Goal: Information Seeking & Learning: Understand process/instructions

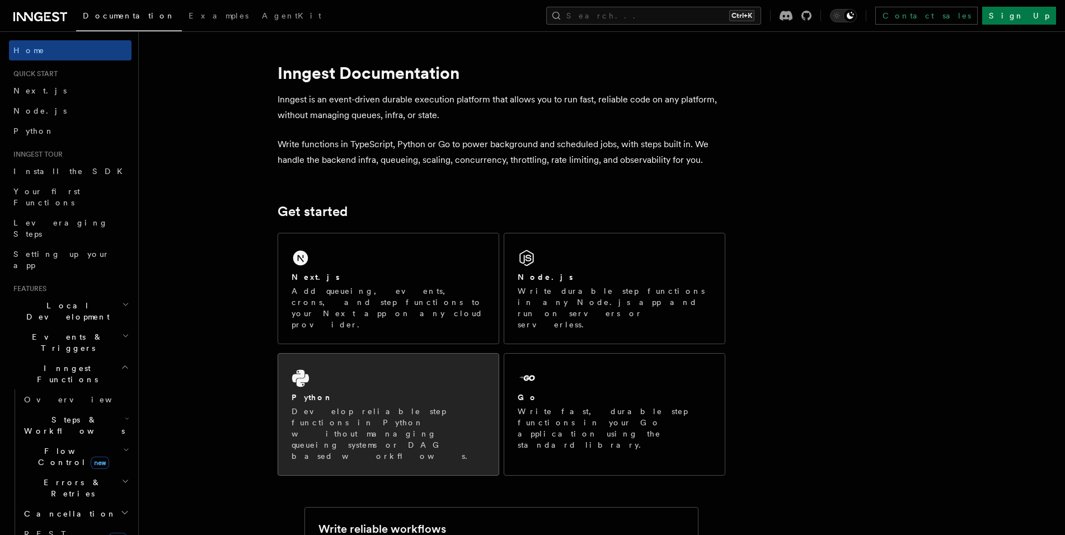
click at [331, 406] on p "Develop reliable step functions in Python without managing queueing systems or …" at bounding box center [389, 434] width 194 height 56
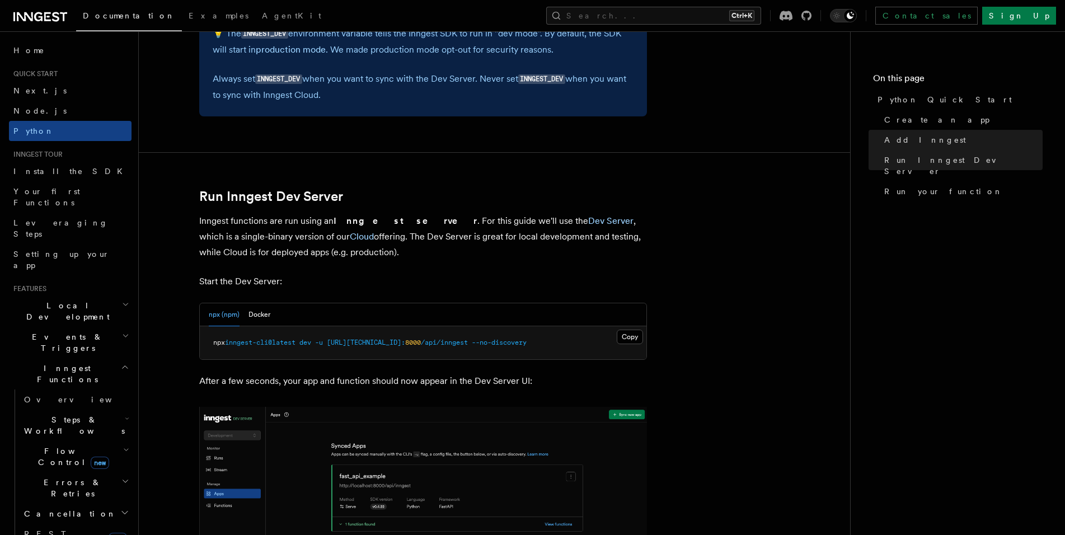
scroll to position [1287, 0]
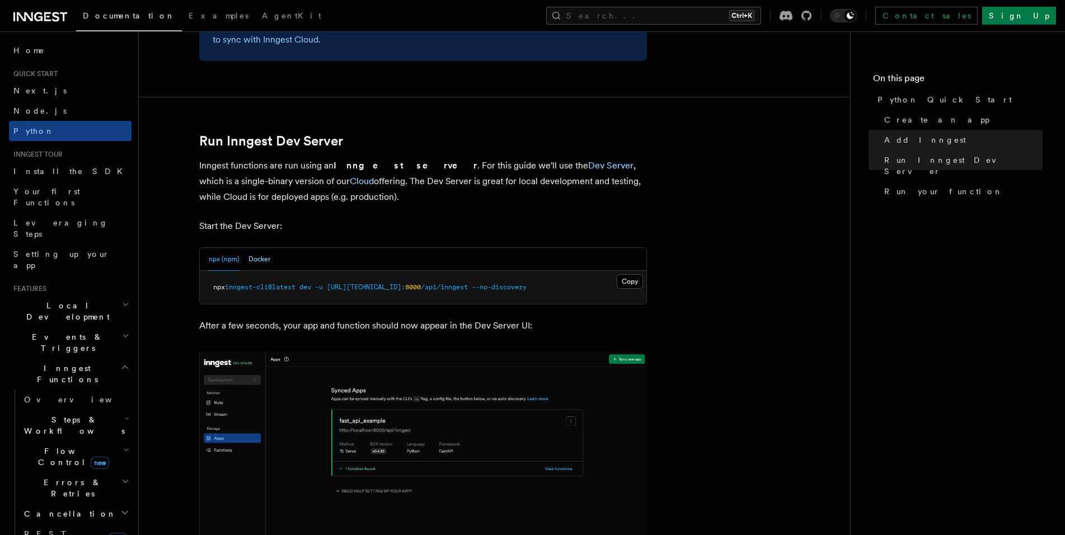
click at [257, 258] on button "Docker" at bounding box center [260, 259] width 22 height 23
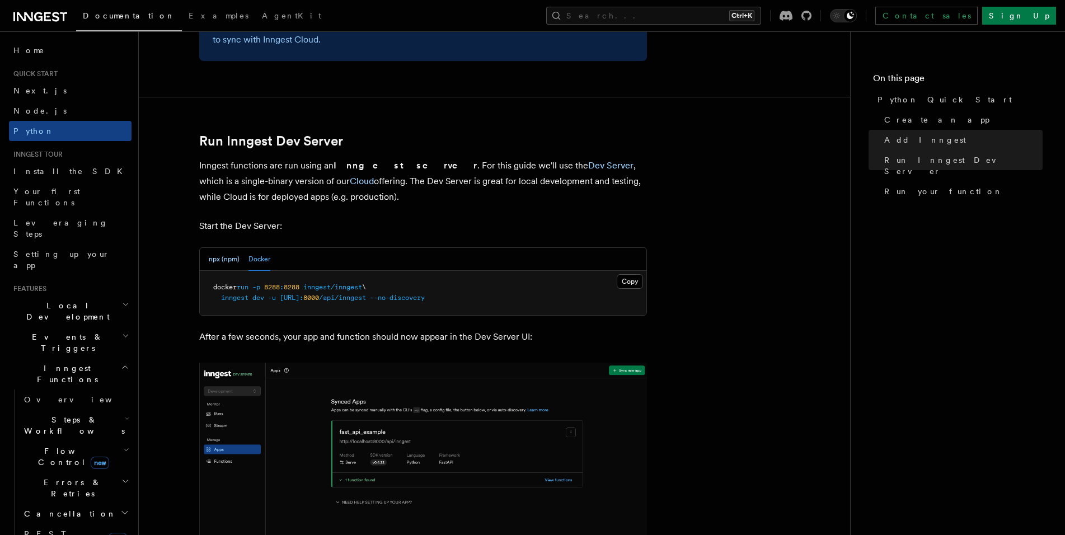
click at [223, 254] on button "npx (npm)" at bounding box center [224, 259] width 31 height 23
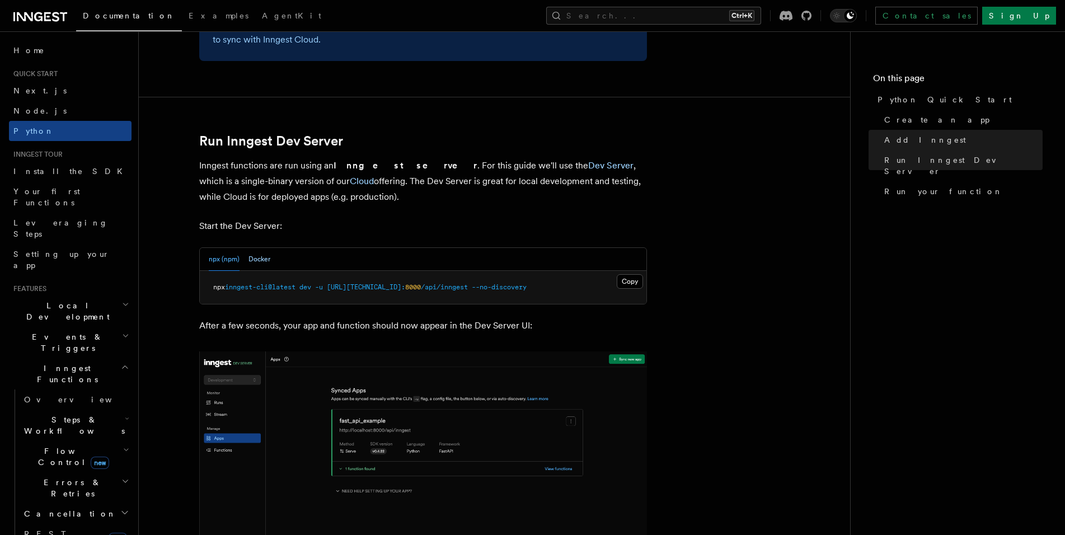
click at [258, 256] on button "Docker" at bounding box center [260, 259] width 22 height 23
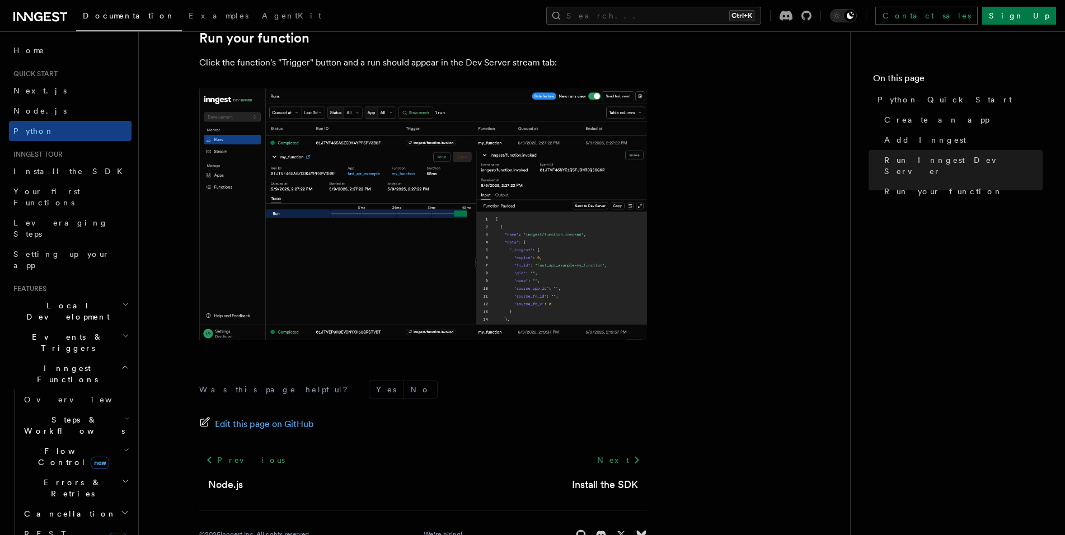
scroll to position [2306, 0]
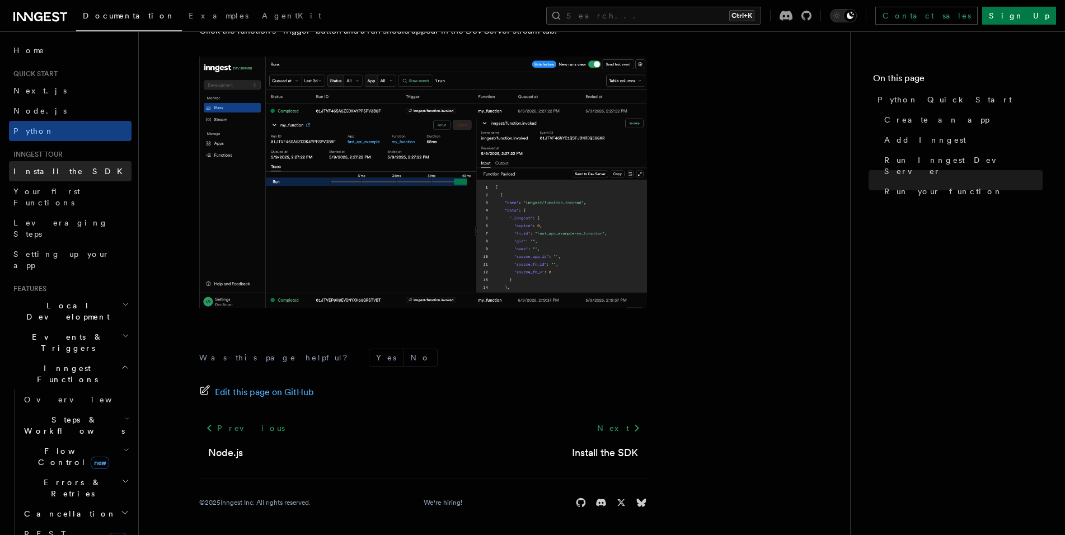
click at [49, 166] on span "Install the SDK" at bounding box center [71, 171] width 116 height 11
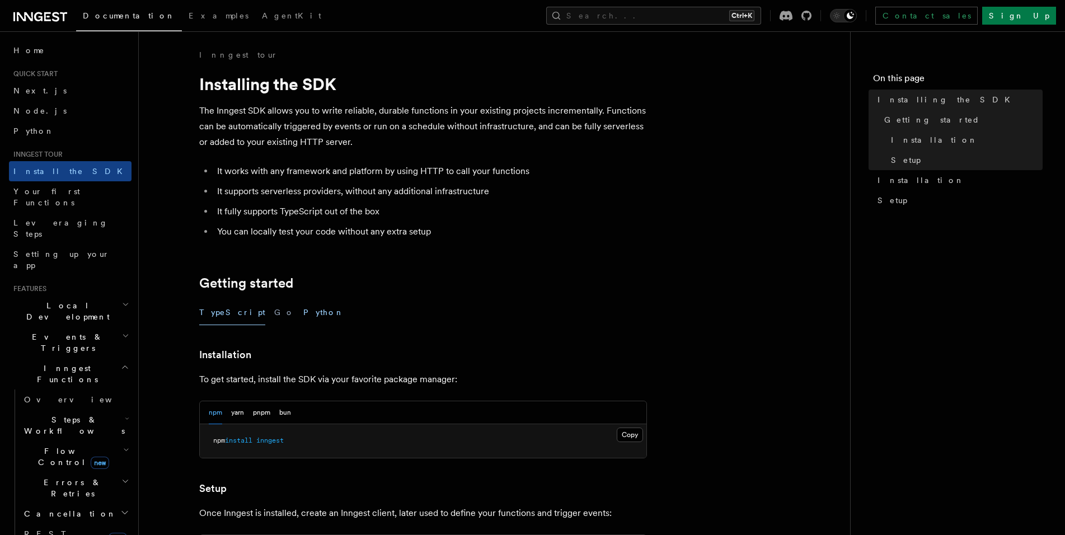
click at [303, 308] on button "Python" at bounding box center [323, 312] width 41 height 25
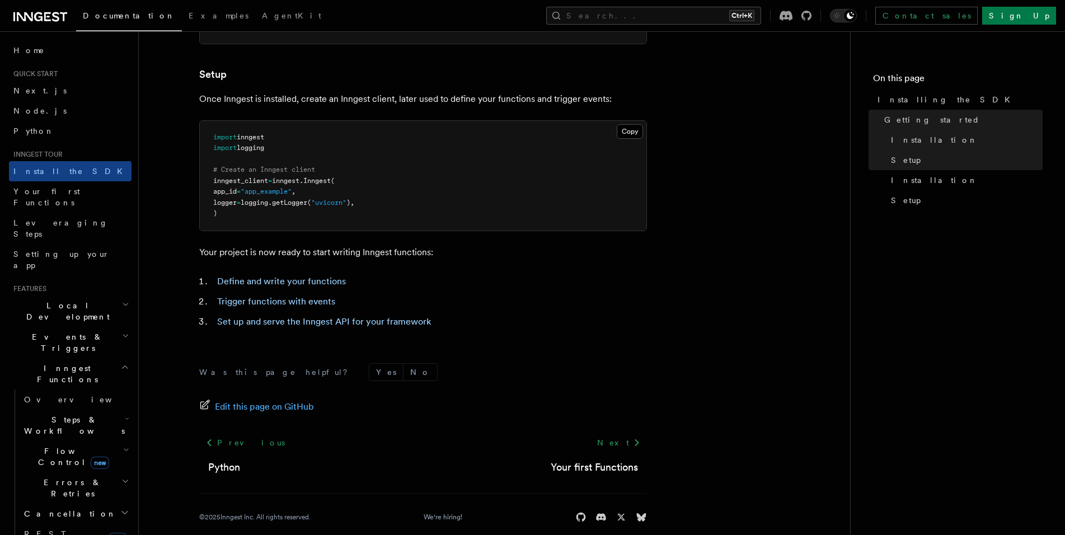
scroll to position [406, 0]
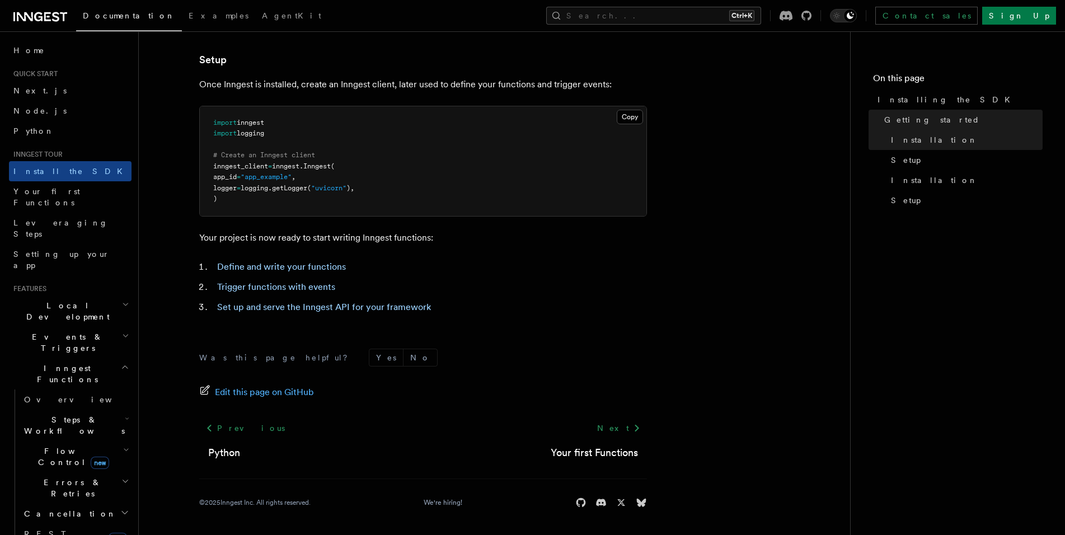
click at [95, 296] on h2 "Local Development" at bounding box center [70, 311] width 123 height 31
click at [54, 300] on span "Local Development" at bounding box center [65, 311] width 113 height 22
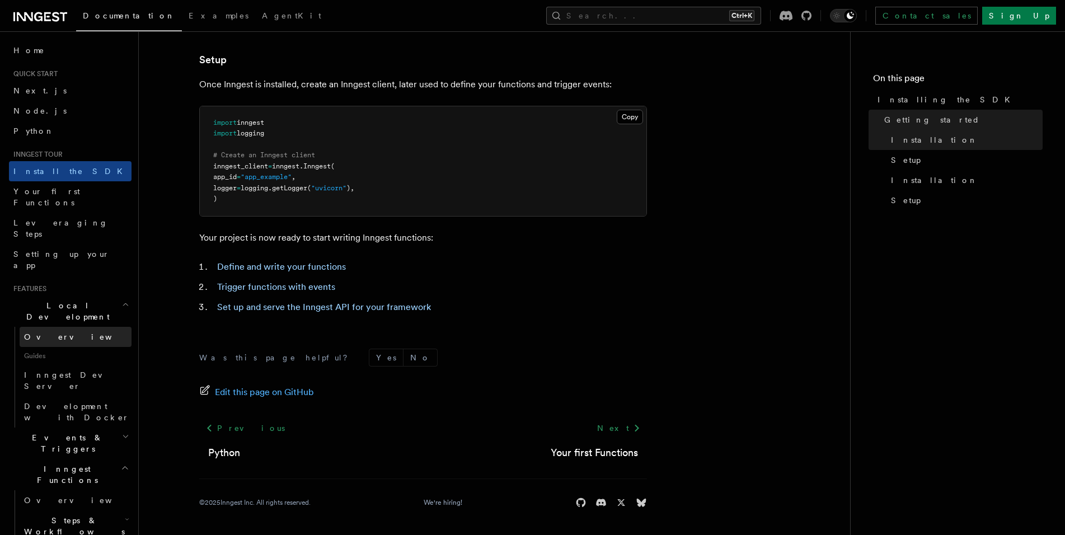
click at [45, 327] on link "Overview" at bounding box center [76, 337] width 112 height 20
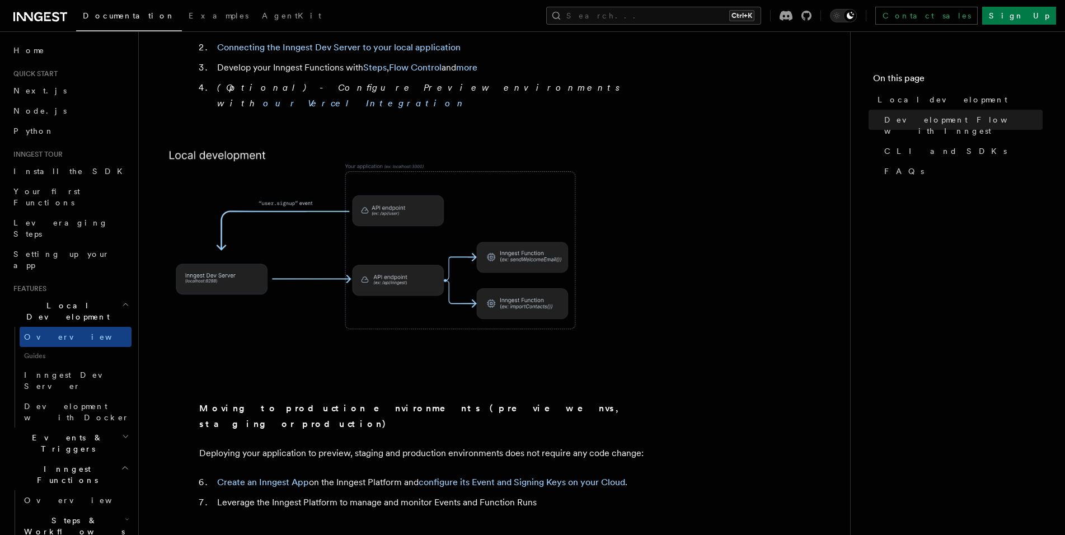
scroll to position [728, 0]
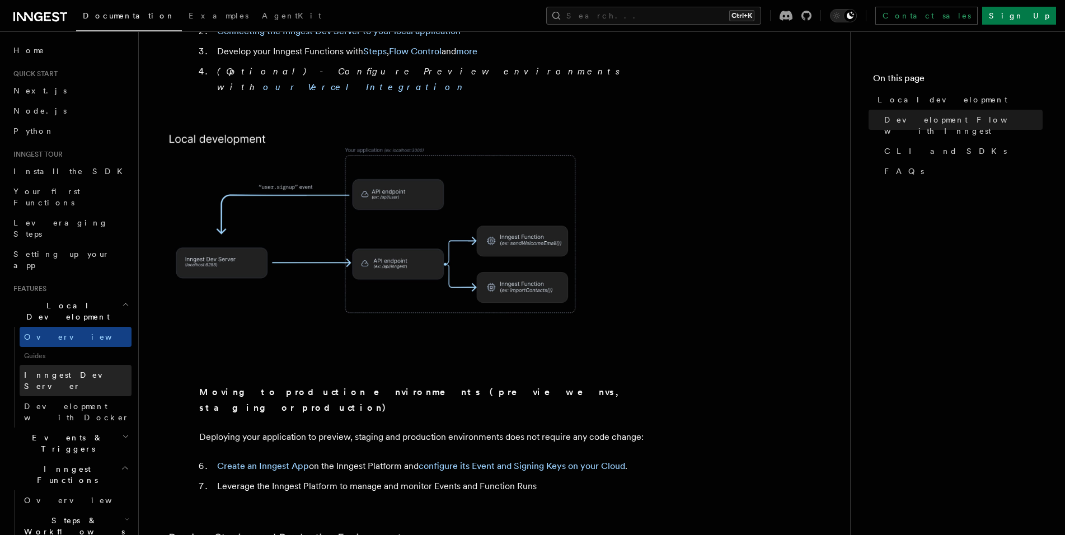
click at [53, 369] on span "Inngest Dev Server" at bounding box center [77, 380] width 107 height 22
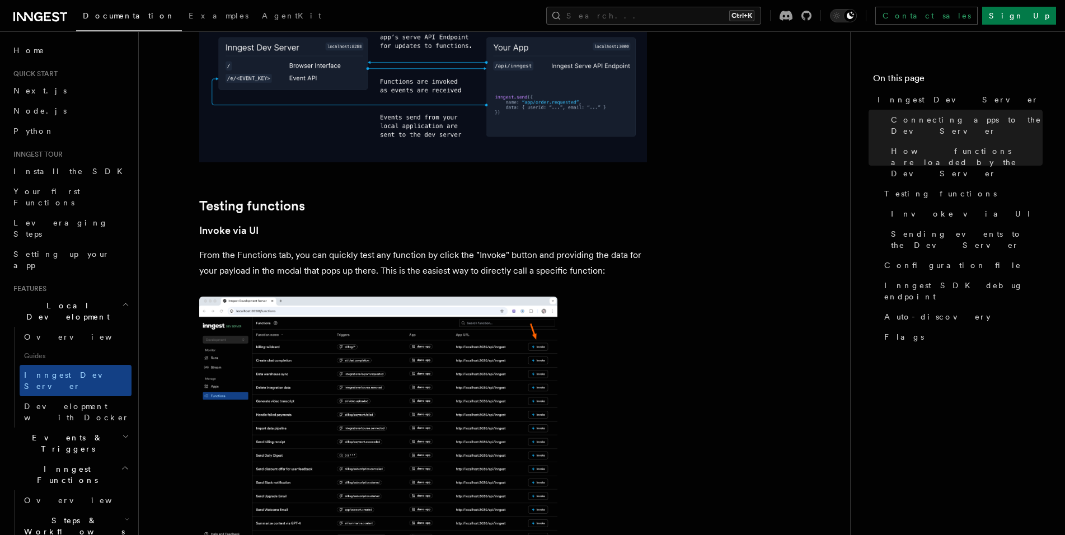
scroll to position [1119, 0]
